Goal: Information Seeking & Learning: Learn about a topic

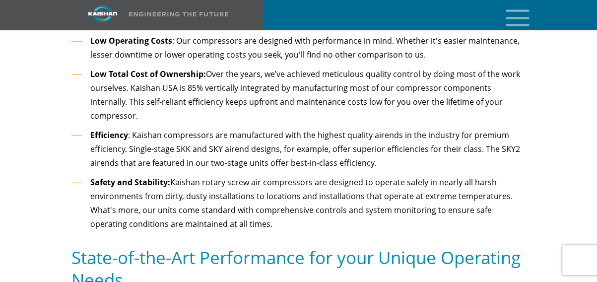
scroll to position [1323, 0]
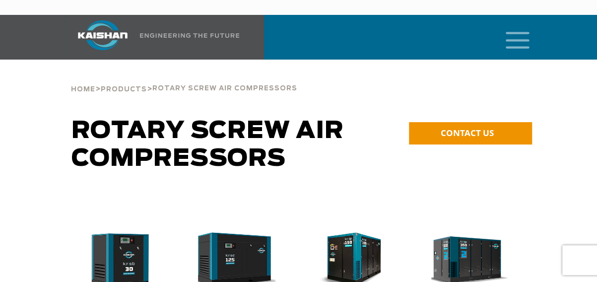
scroll to position [165, 0]
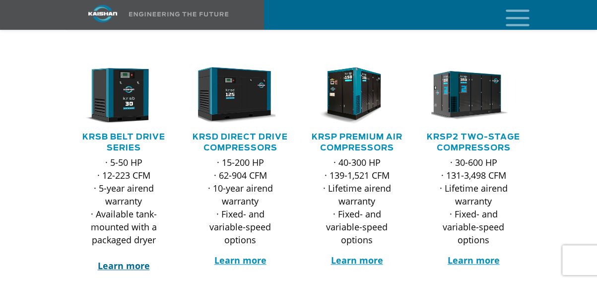
click at [121, 259] on strong "Learn more" at bounding box center [124, 265] width 52 height 12
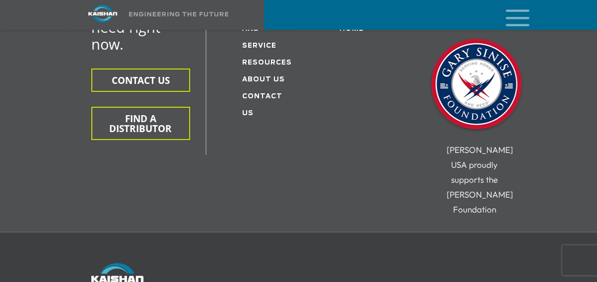
scroll to position [3562, 0]
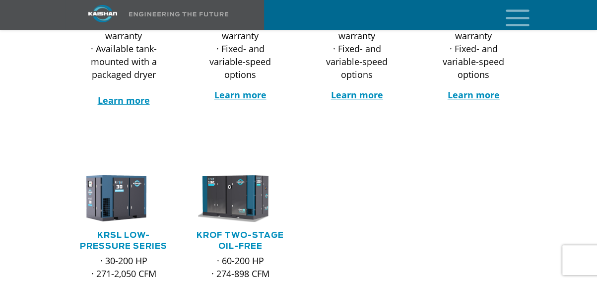
scroll to position [165, 0]
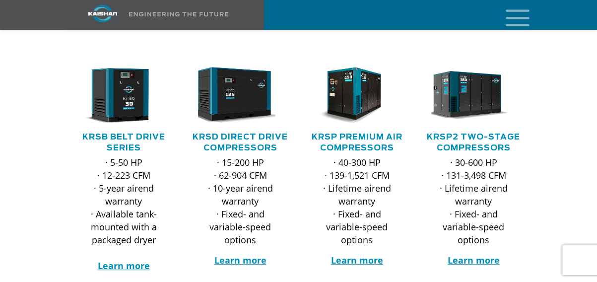
click at [112, 131] on h5 "KRSB Belt Drive Series" at bounding box center [123, 142] width 97 height 22
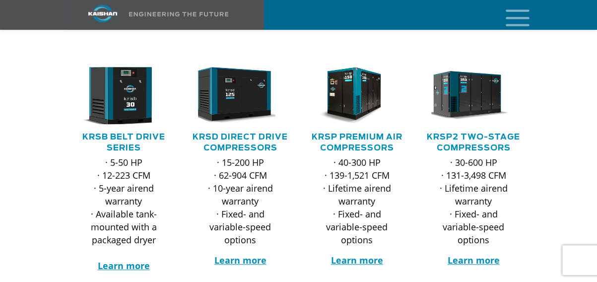
click at [120, 97] on img at bounding box center [115, 95] width 93 height 63
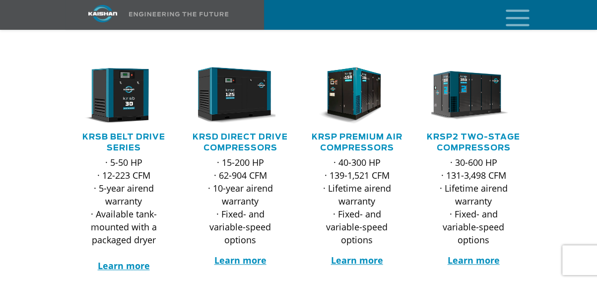
scroll to position [330, 0]
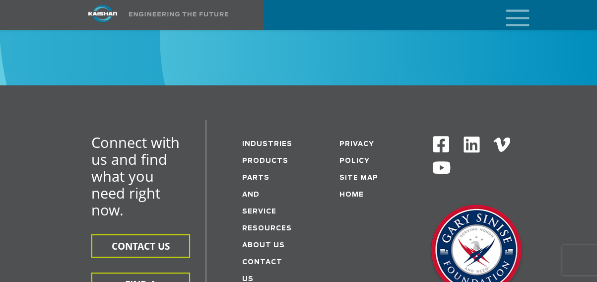
scroll to position [3473, 0]
